Goal: Information Seeking & Learning: Learn about a topic

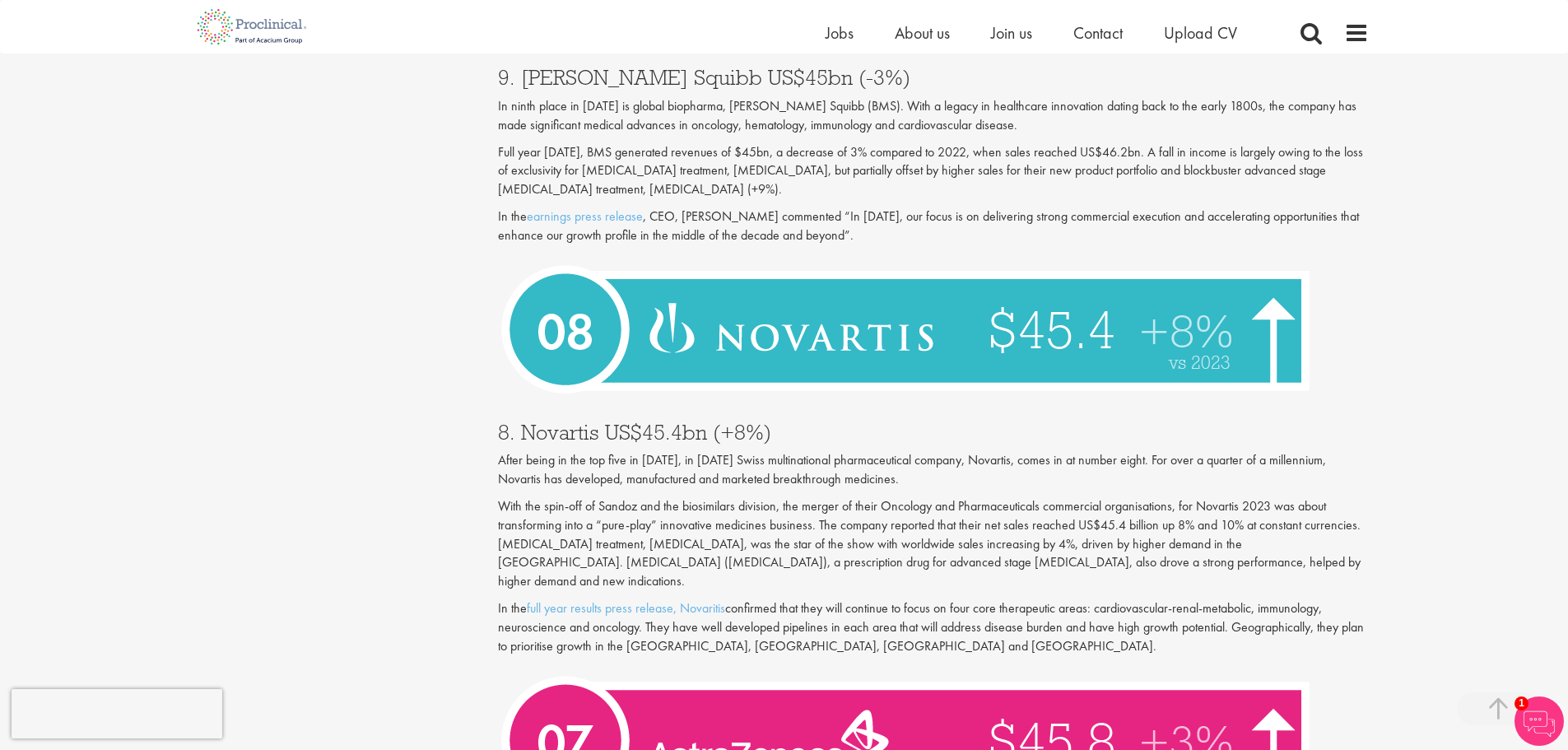
scroll to position [2305, 0]
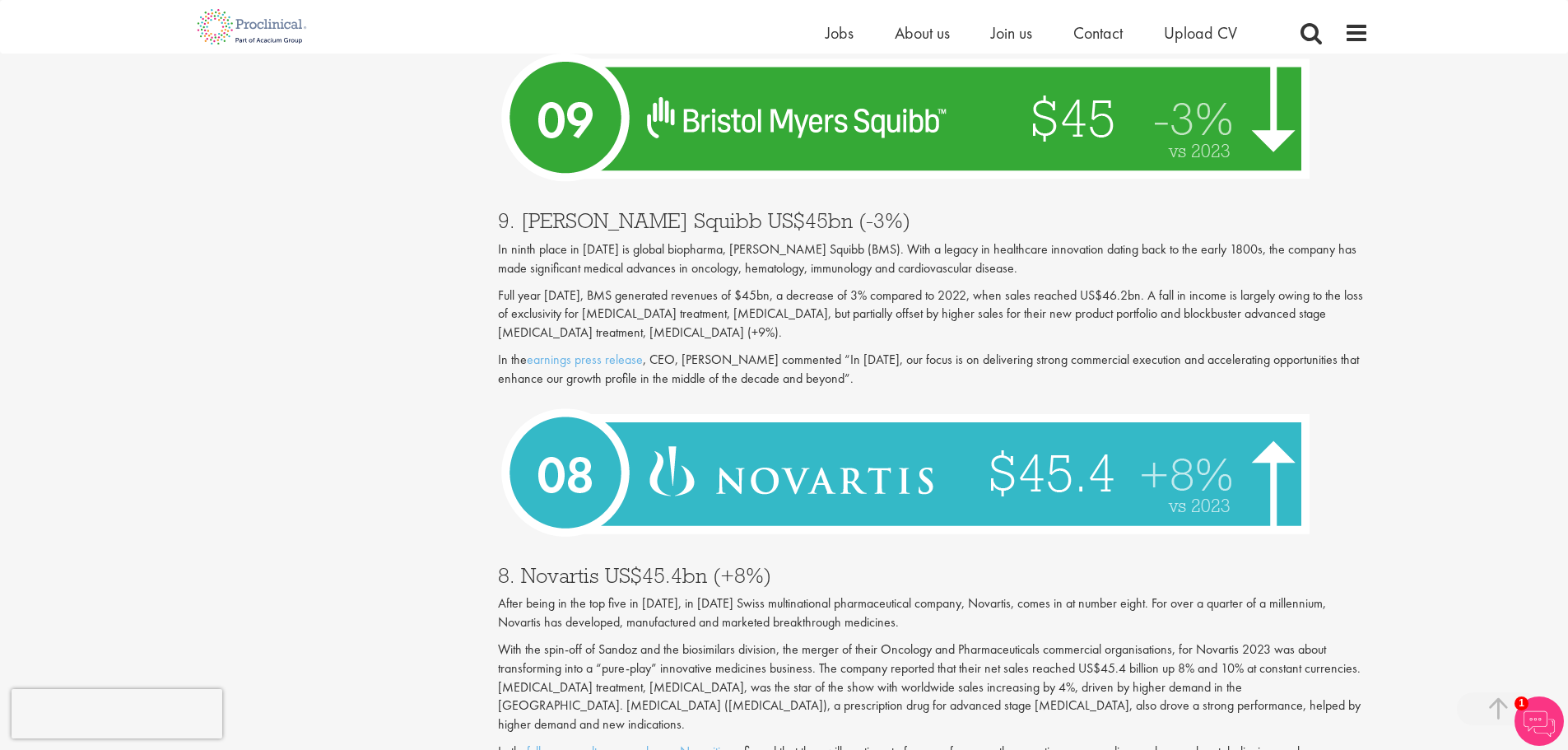
click at [848, 471] on img at bounding box center [910, 472] width 824 height 151
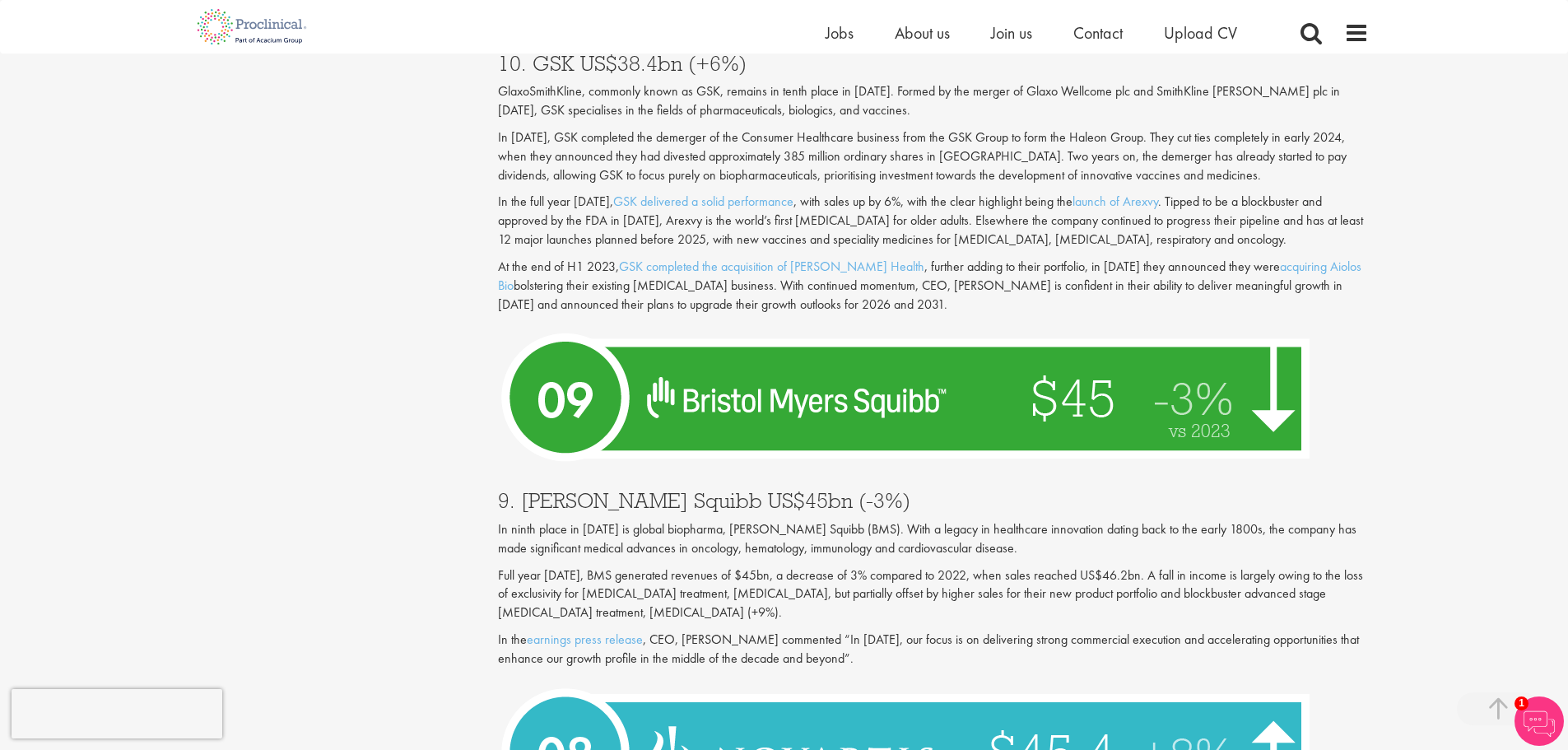
scroll to position [2058, 0]
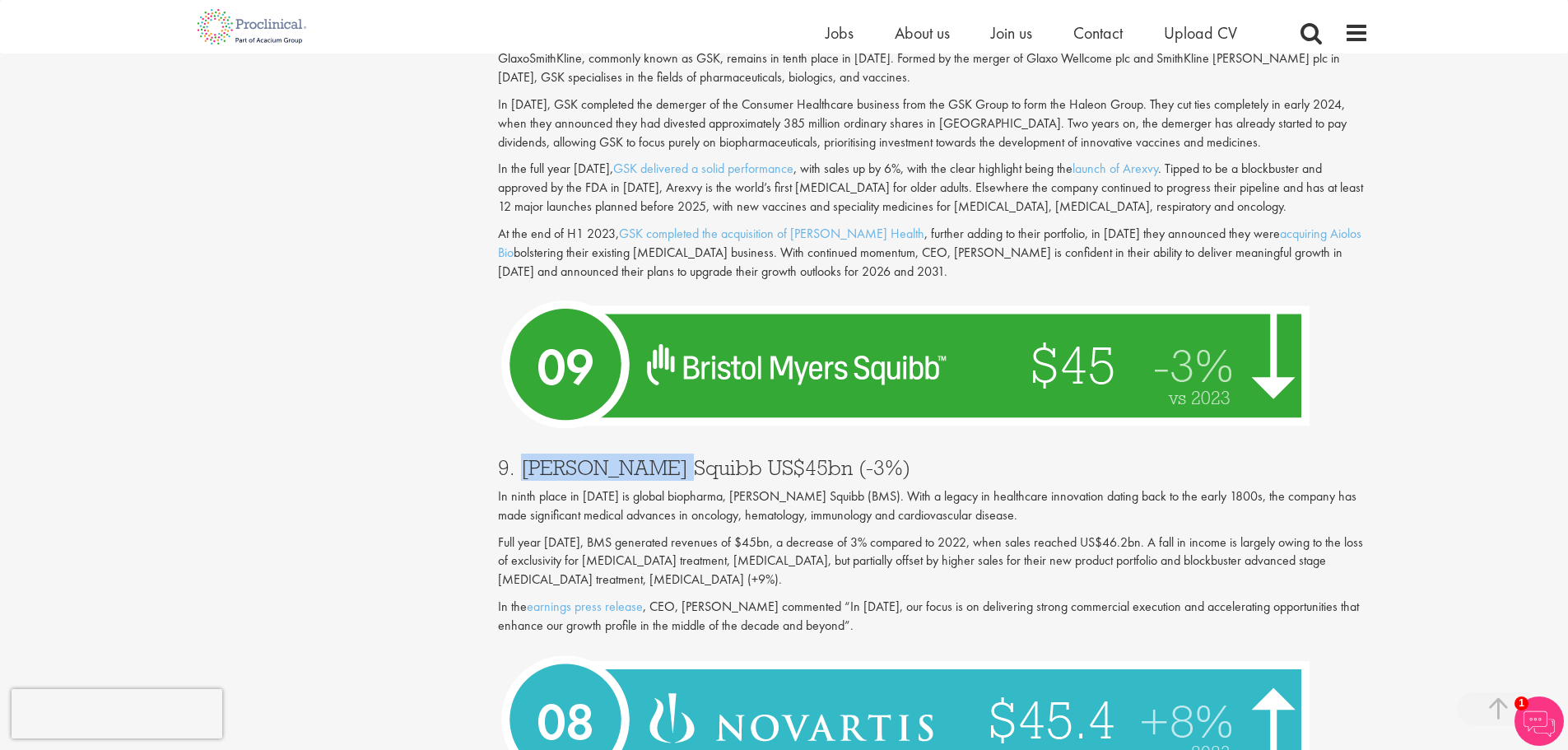
drag, startPoint x: 519, startPoint y: 449, endPoint x: 647, endPoint y: 453, distance: 128.1
click at [647, 457] on h3 "9. [PERSON_NAME] Squibb US$45bn (-3%)" at bounding box center [933, 468] width 871 height 22
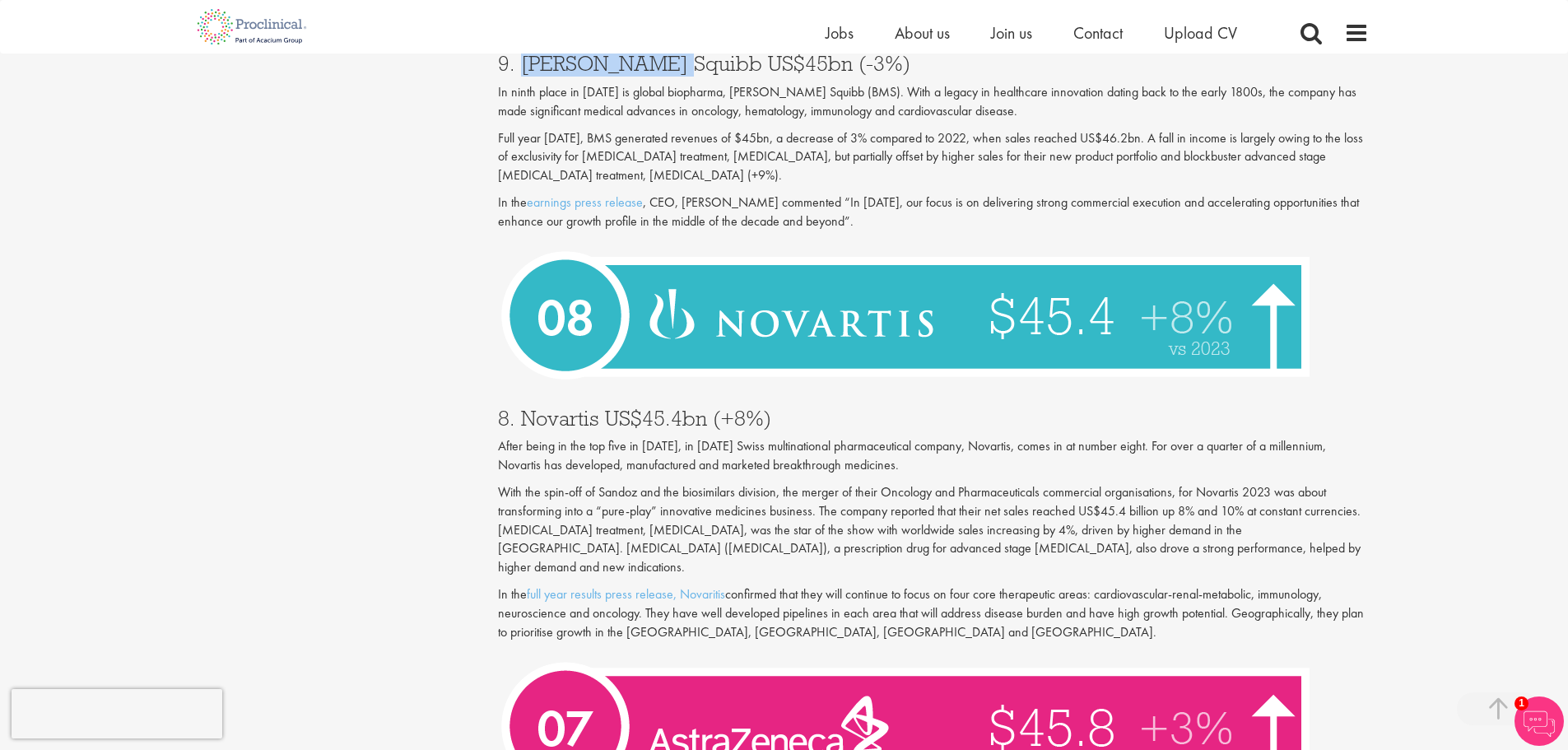
scroll to position [2470, 0]
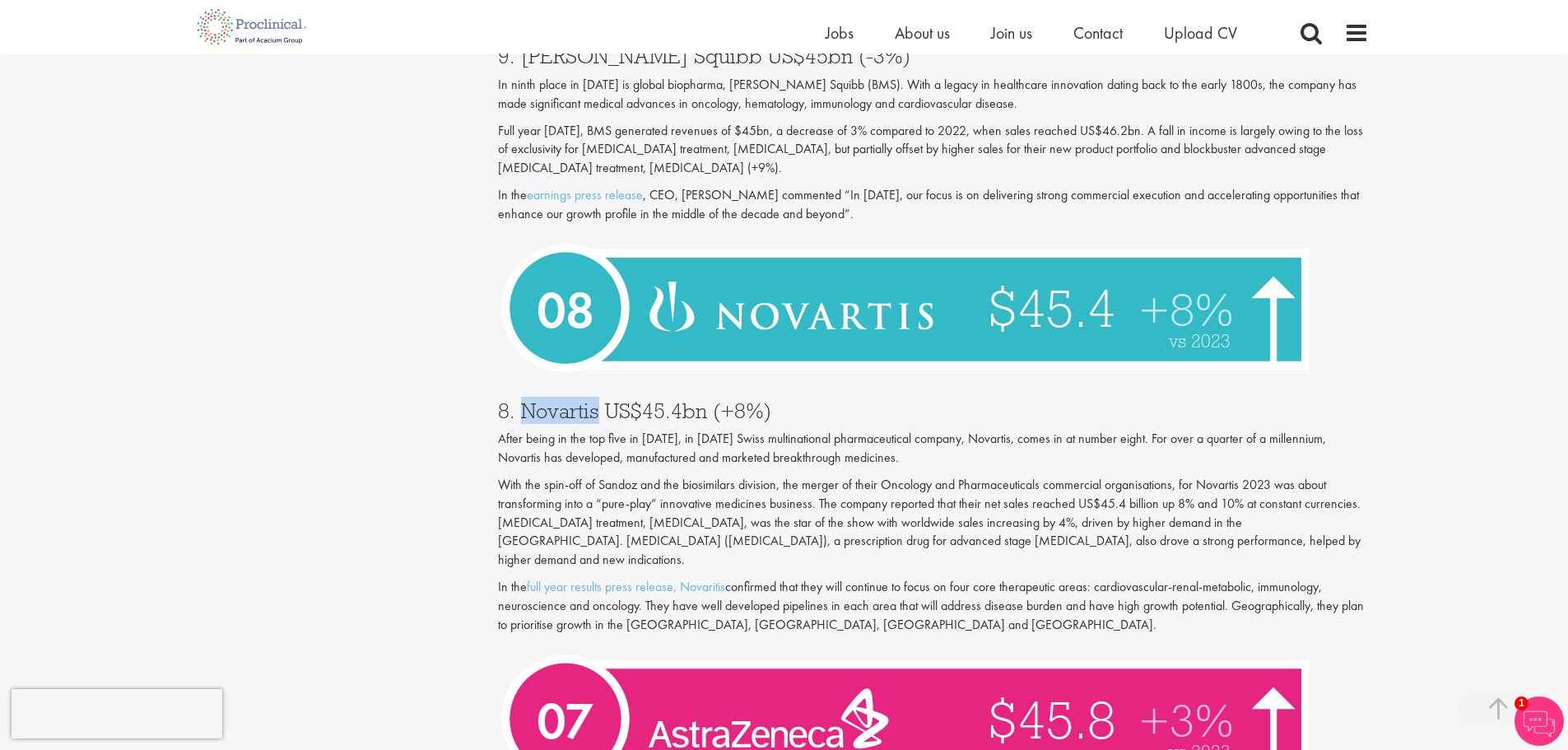
drag, startPoint x: 522, startPoint y: 396, endPoint x: 597, endPoint y: 395, distance: 75.0
click at [597, 400] on h3 "8. Novartis US$45.4bn (+8%)" at bounding box center [933, 411] width 871 height 22
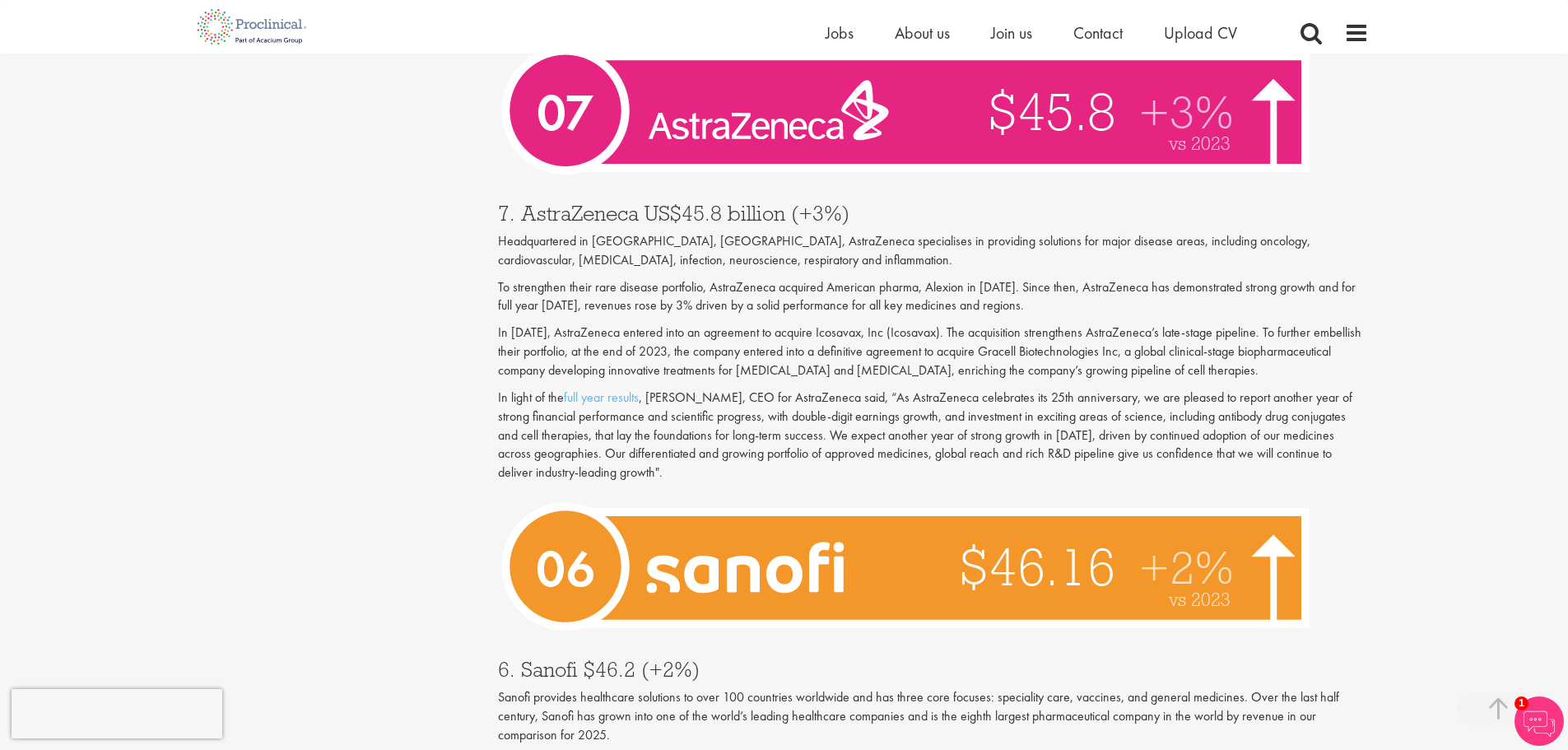
scroll to position [3128, 0]
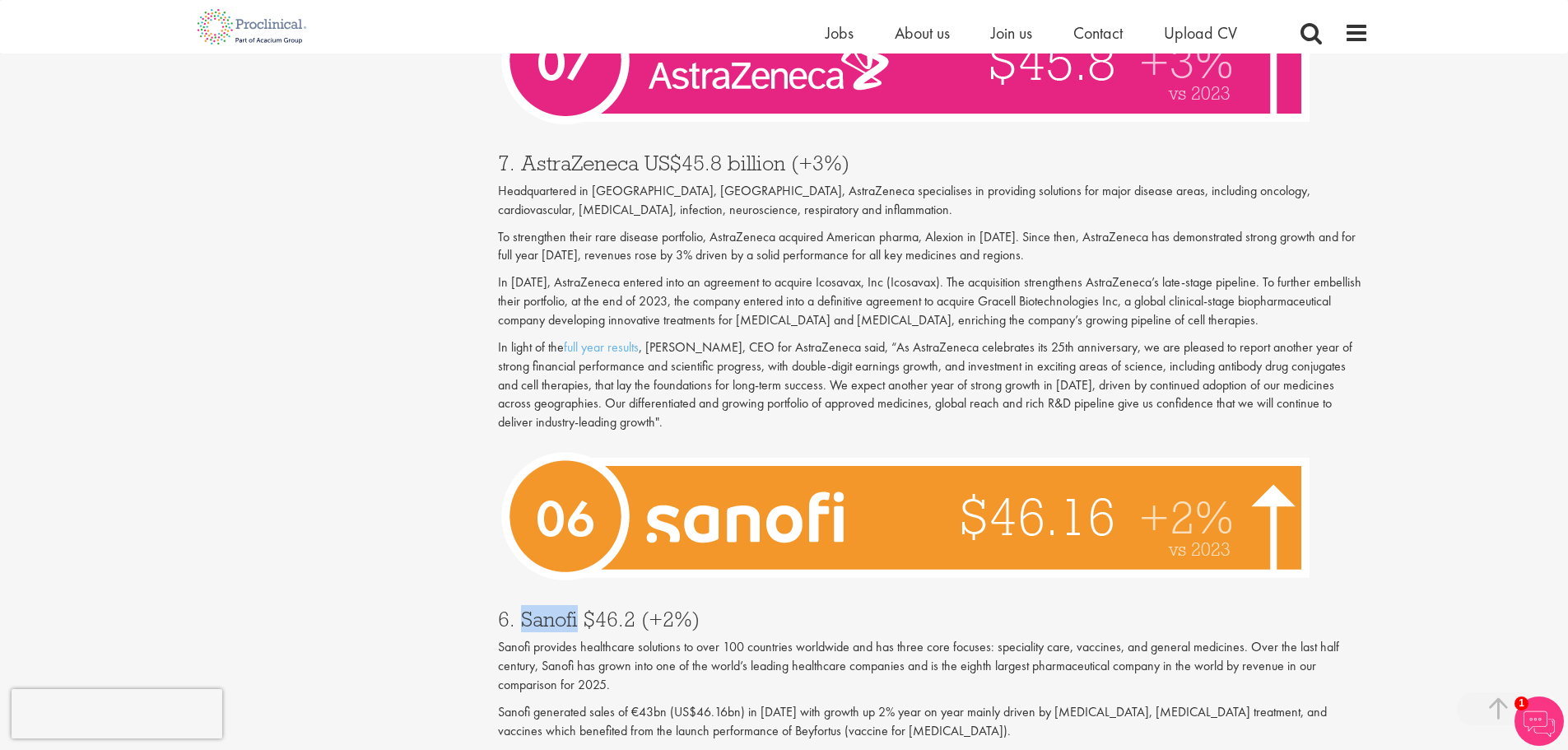
drag, startPoint x: 518, startPoint y: 579, endPoint x: 578, endPoint y: 582, distance: 60.1
click at [578, 609] on h3 "6. Sanofi $46.2 (+2%)" at bounding box center [933, 620] width 871 height 22
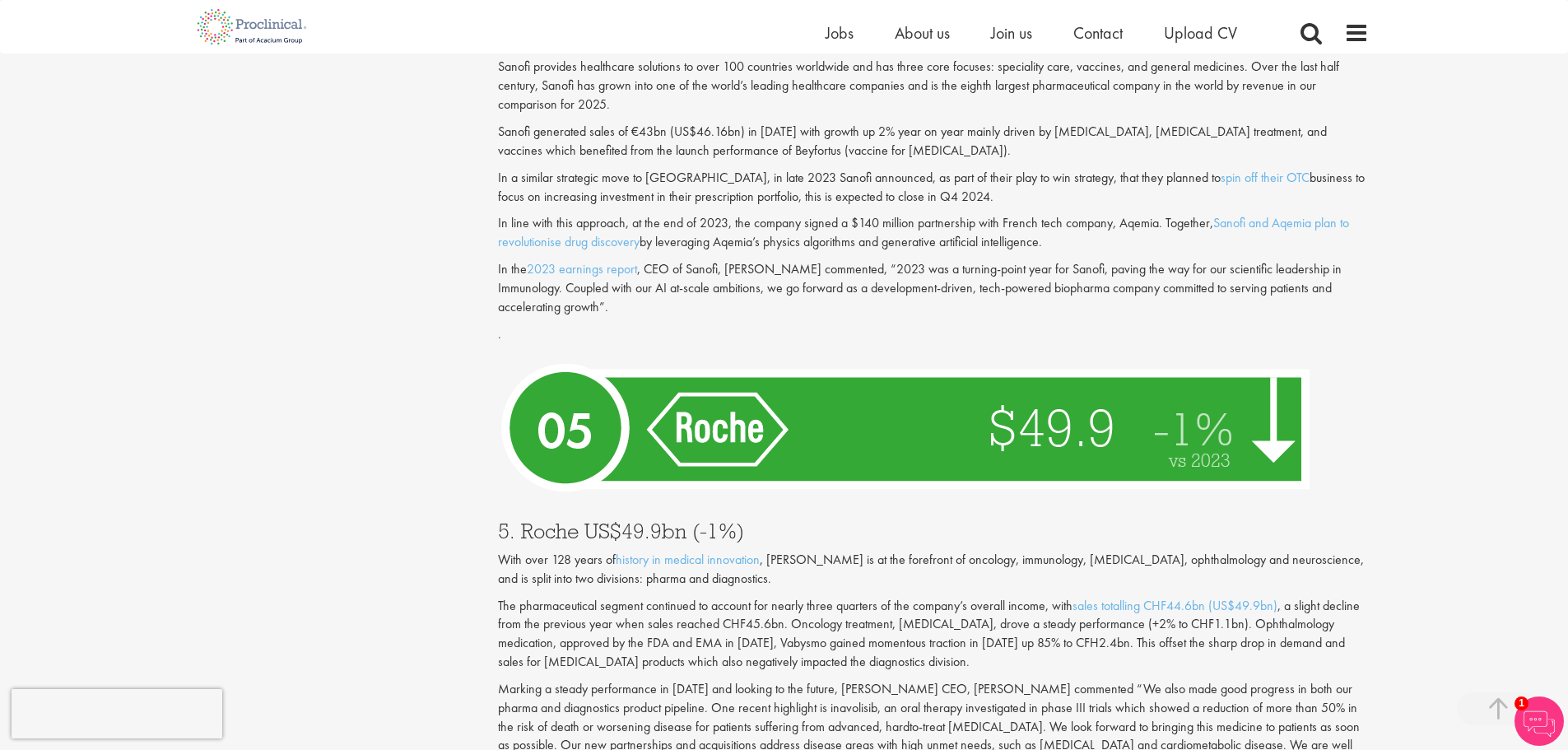
scroll to position [3869, 0]
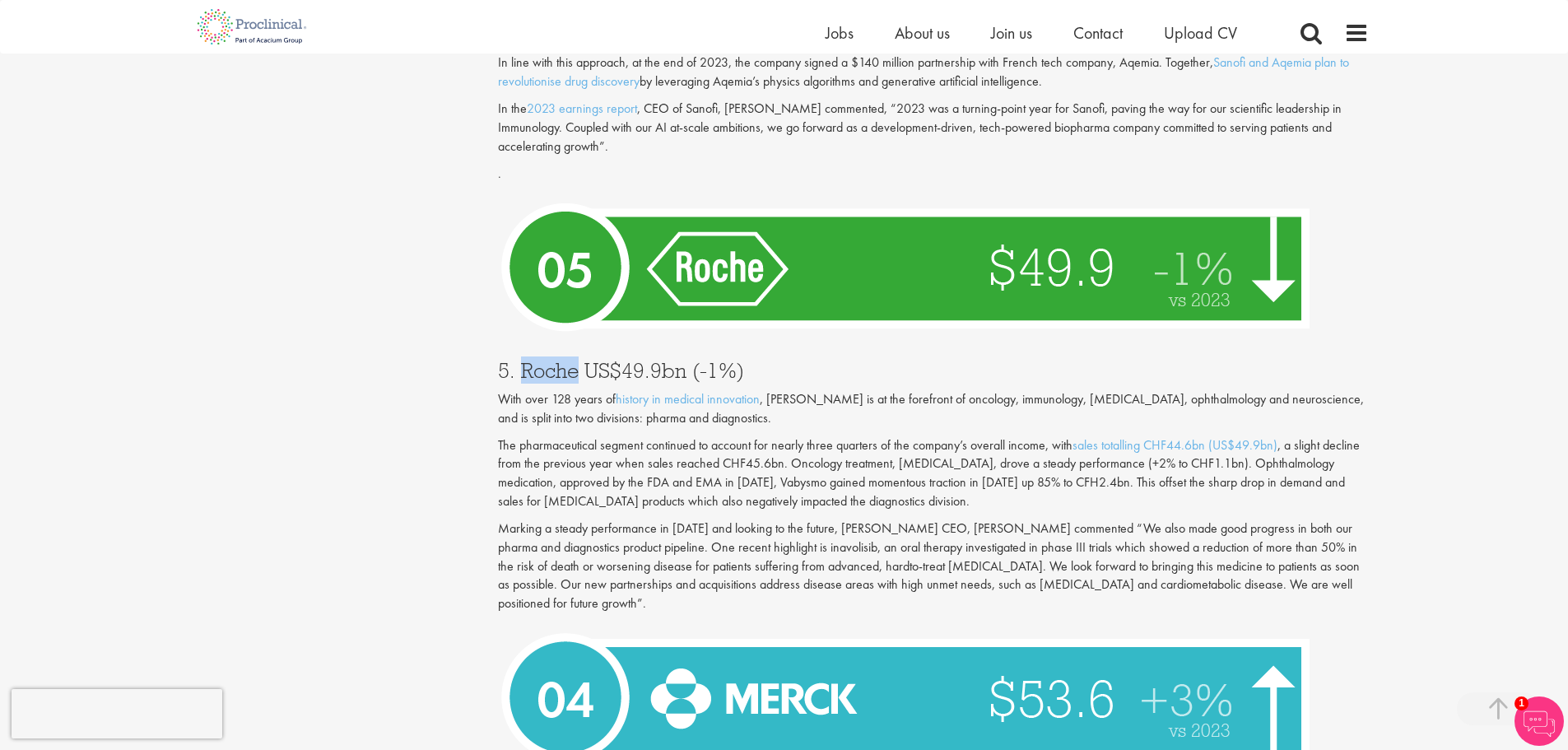
drag, startPoint x: 524, startPoint y: 336, endPoint x: 573, endPoint y: 344, distance: 49.6
click at [573, 360] on h3 "5. Roche US$49.9bn (-1%)" at bounding box center [933, 371] width 871 height 22
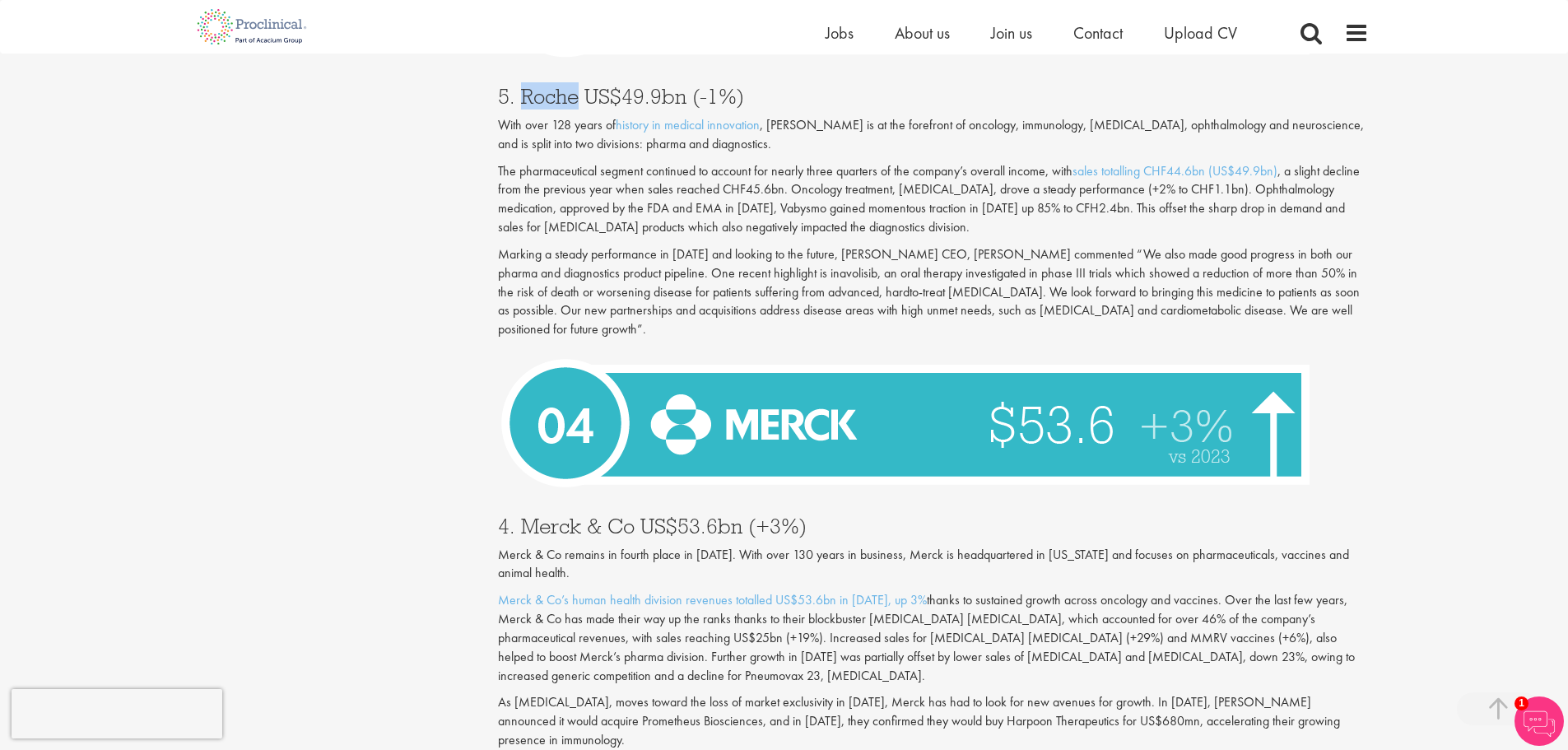
scroll to position [4281, 0]
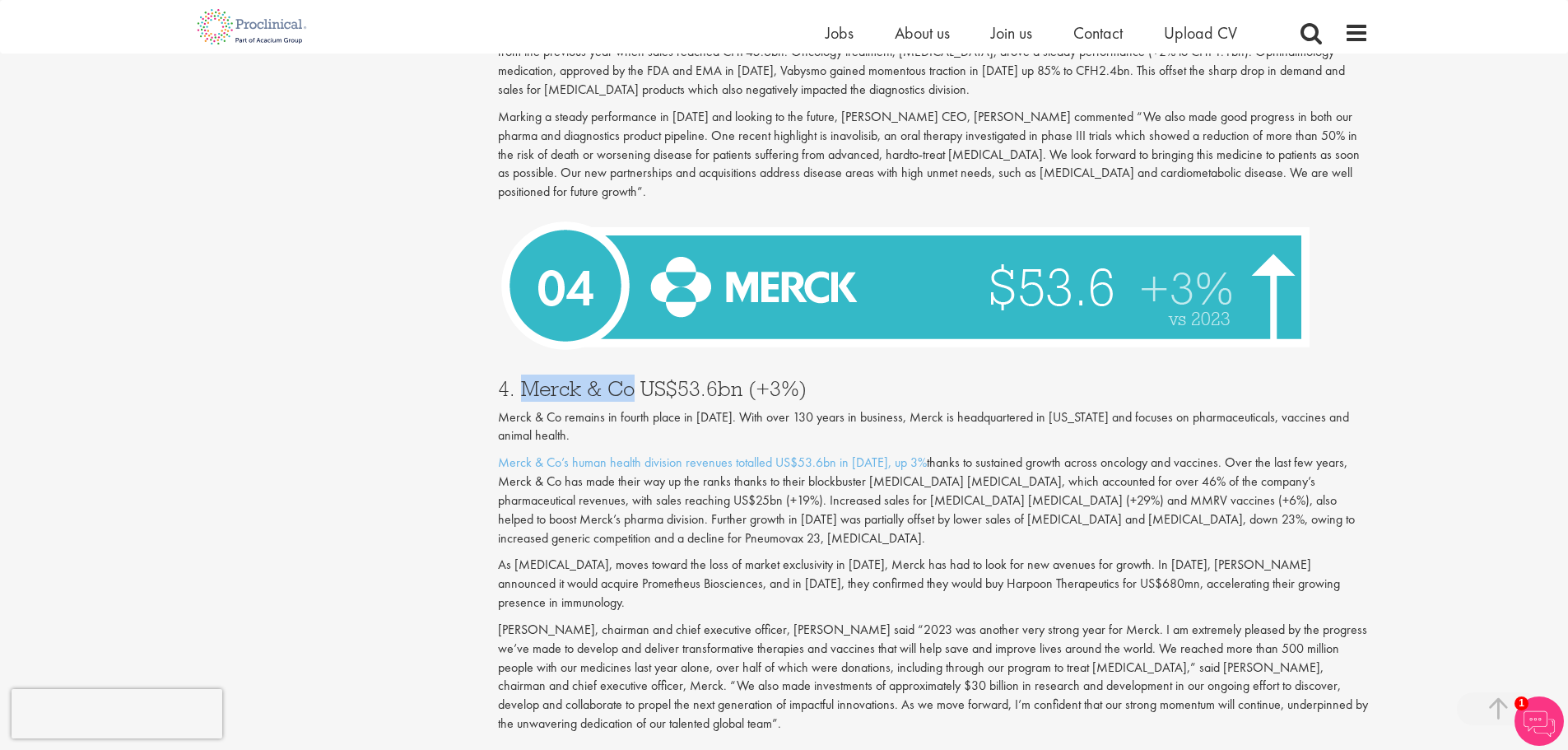
drag, startPoint x: 520, startPoint y: 350, endPoint x: 632, endPoint y: 354, distance: 112.1
click at [632, 378] on h3 "4. Merck & Co US$53.6bn (+3%)" at bounding box center [933, 389] width 871 height 22
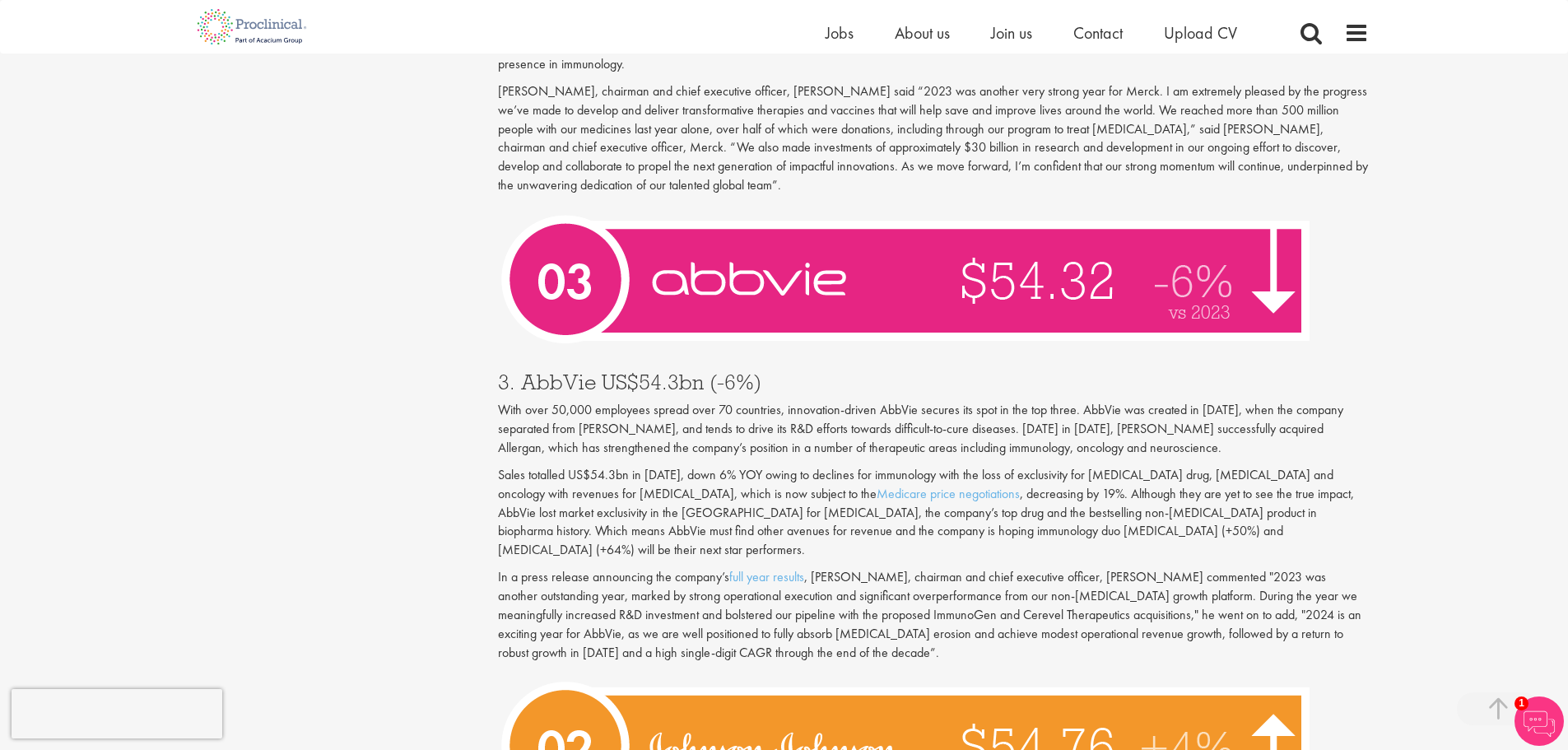
scroll to position [4858, 0]
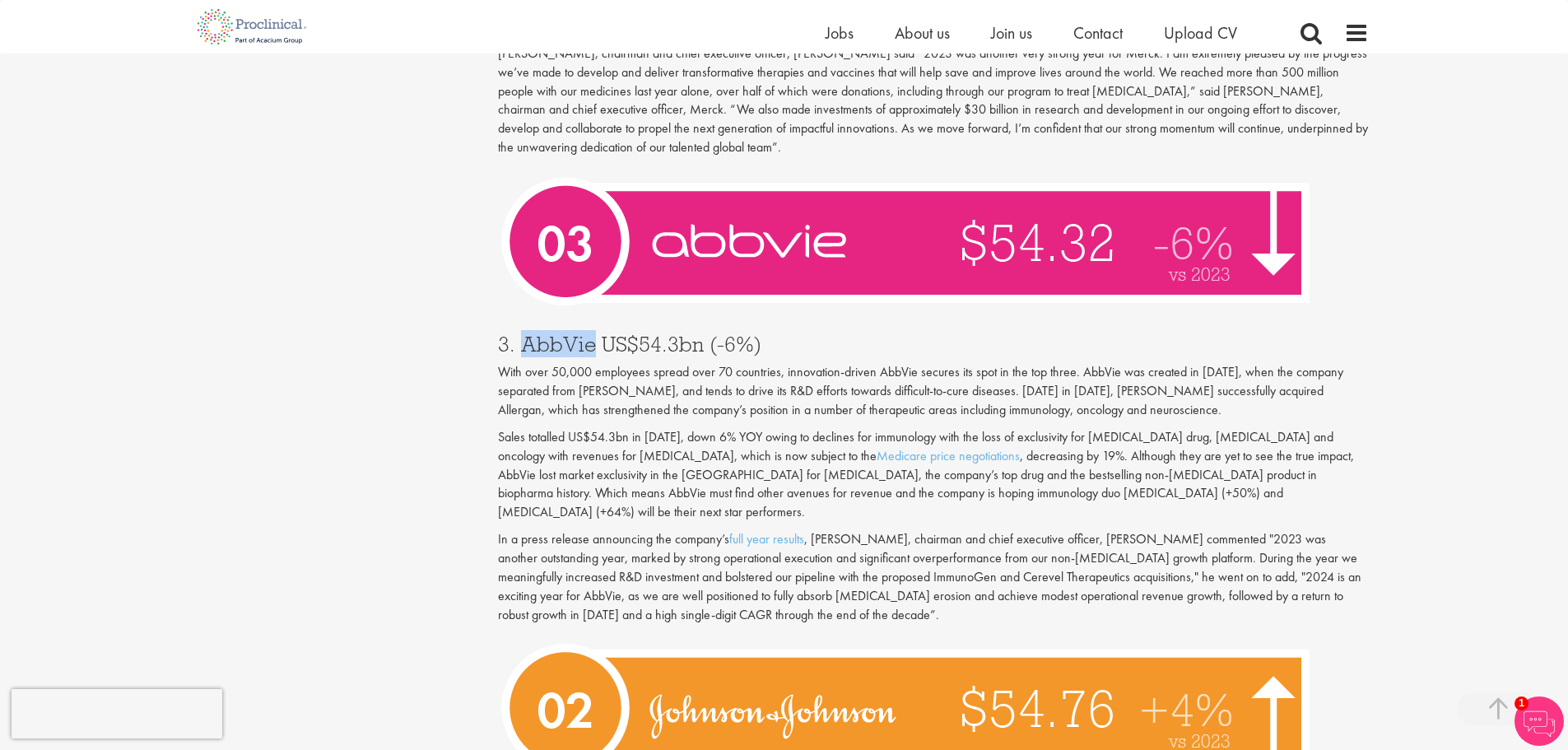
drag, startPoint x: 524, startPoint y: 288, endPoint x: 590, endPoint y: 292, distance: 66.1
click at [590, 334] on h3 "3. AbbVie US$54.3bn (-6%)" at bounding box center [933, 345] width 871 height 22
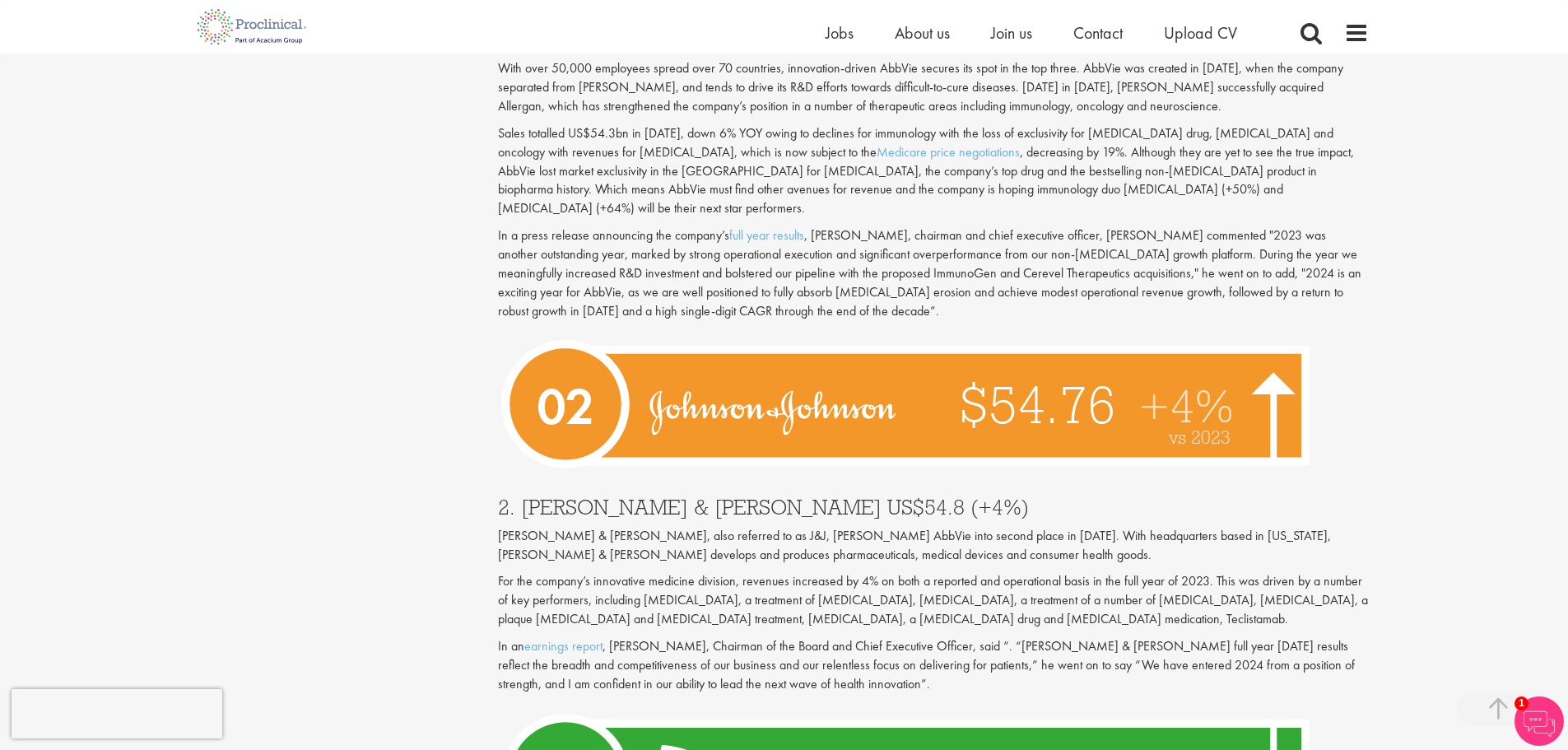
scroll to position [5188, 0]
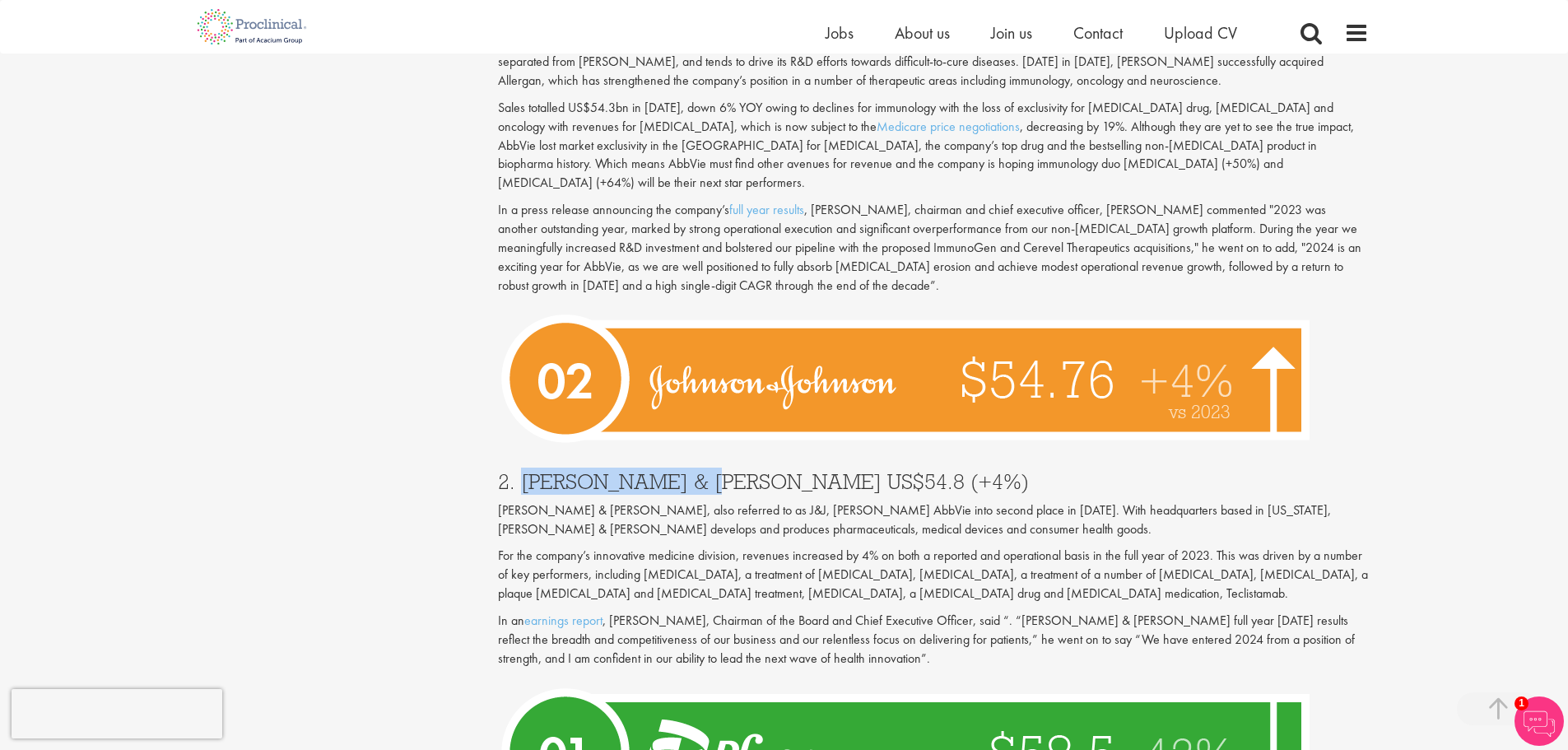
drag, startPoint x: 521, startPoint y: 407, endPoint x: 693, endPoint y: 413, distance: 172.1
click at [693, 471] on h3 "2. [PERSON_NAME] & [PERSON_NAME] US$54.8 (+4%)" at bounding box center [933, 482] width 871 height 22
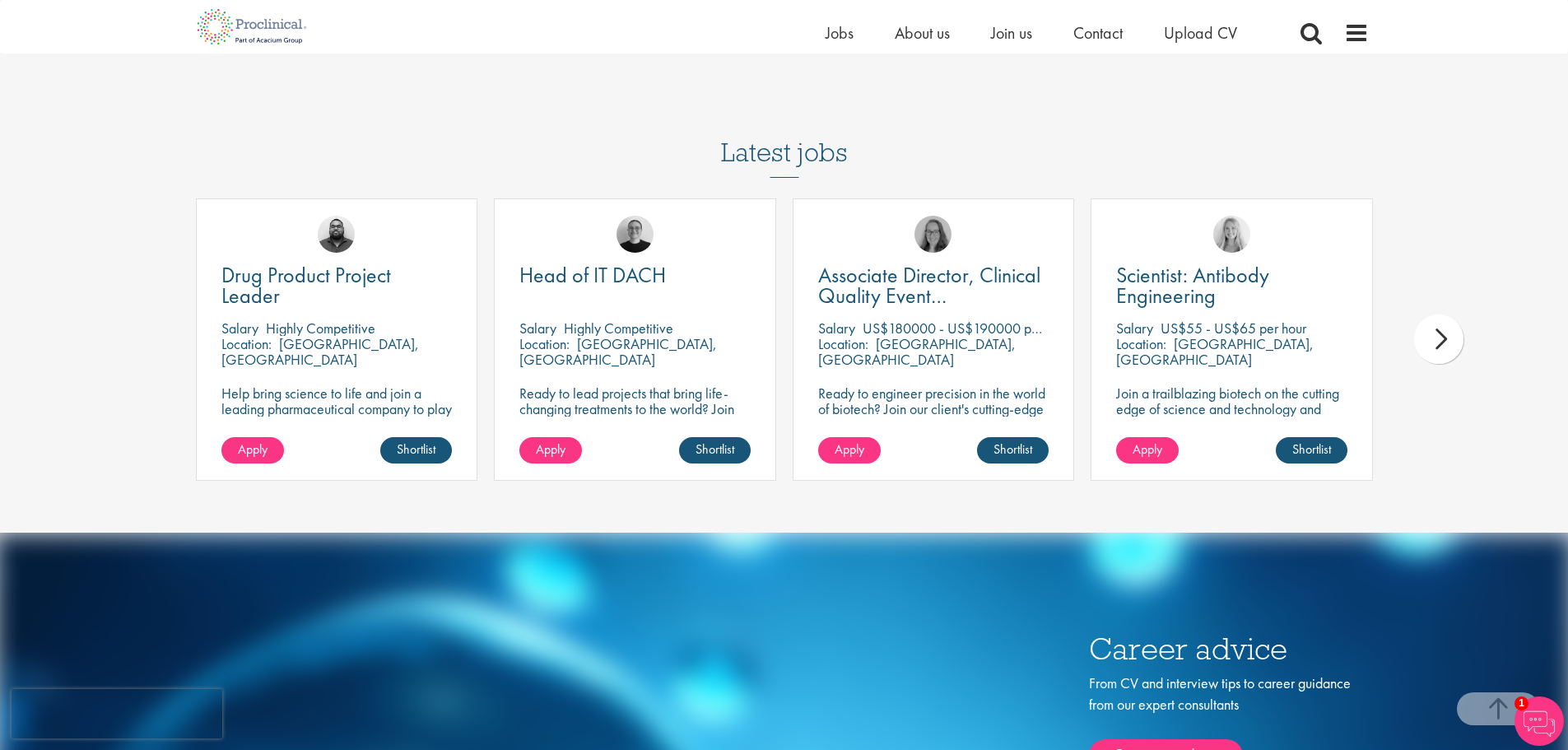
scroll to position [6999, 0]
